Goal: Task Accomplishment & Management: Manage account settings

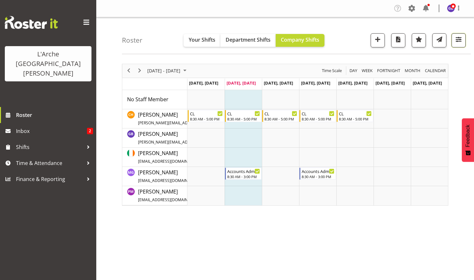
click at [457, 38] on span "button" at bounding box center [458, 39] width 8 height 8
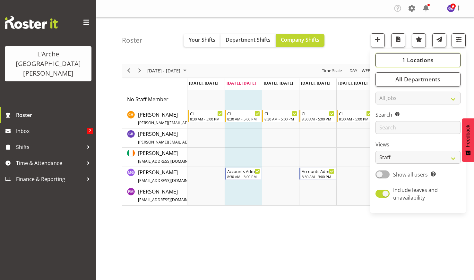
click at [413, 59] on span "1 Locations" at bounding box center [417, 60] width 31 height 8
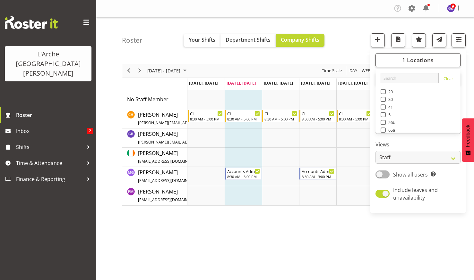
click at [383, 91] on span at bounding box center [383, 91] width 5 height 5
click at [383, 91] on input "20" at bounding box center [383, 92] width 4 height 4
checkbox input "true"
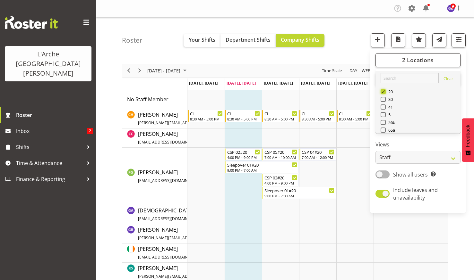
scroll to position [32, 0]
click at [385, 105] on span at bounding box center [383, 105] width 5 height 5
click at [385, 105] on input "73" at bounding box center [383, 106] width 4 height 4
checkbox input "true"
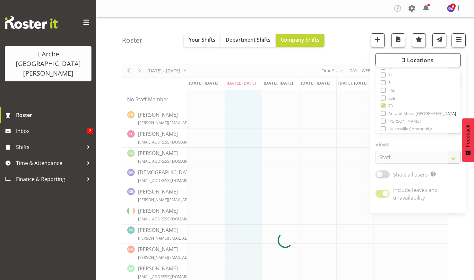
click at [338, 11] on nav "Company Settings Roles & Skills Tasks Jobs Employees Locations & Departments Ac…" at bounding box center [285, 8] width 365 height 11
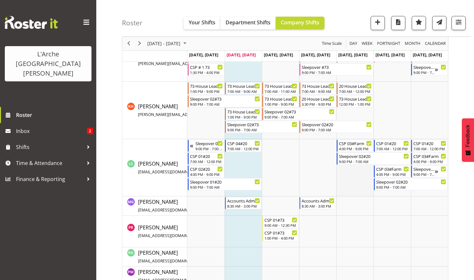
scroll to position [289, 0]
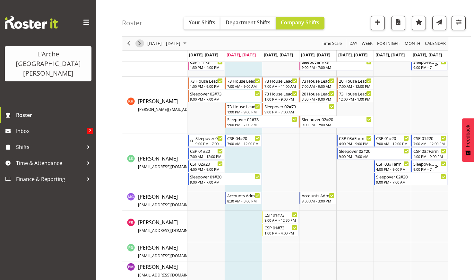
click at [140, 42] on span "Next" at bounding box center [140, 44] width 8 height 8
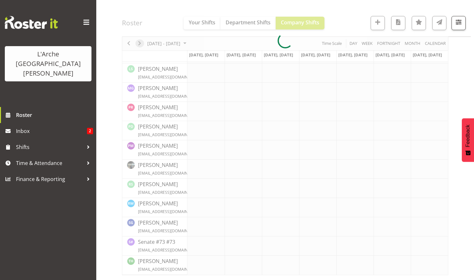
scroll to position [257, 0]
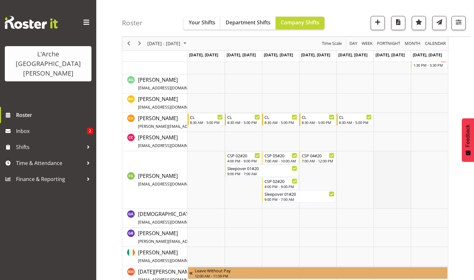
scroll to position [32, 0]
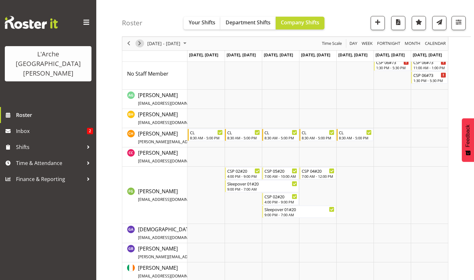
drag, startPoint x: 138, startPoint y: 42, endPoint x: 143, endPoint y: 47, distance: 7.0
click at [138, 42] on span "Next" at bounding box center [140, 44] width 8 height 8
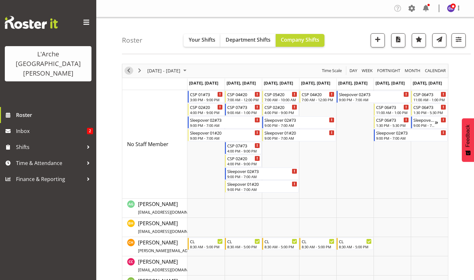
click at [129, 70] on span "Previous" at bounding box center [129, 71] width 8 height 8
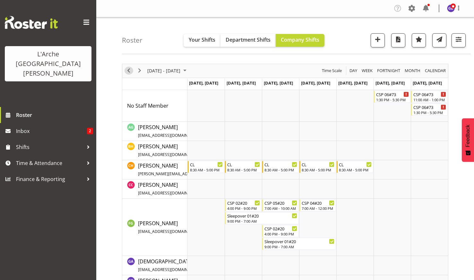
drag, startPoint x: 128, startPoint y: 69, endPoint x: 179, endPoint y: 113, distance: 67.4
click at [128, 70] on span "Previous" at bounding box center [129, 71] width 8 height 8
